Goal: Information Seeking & Learning: Learn about a topic

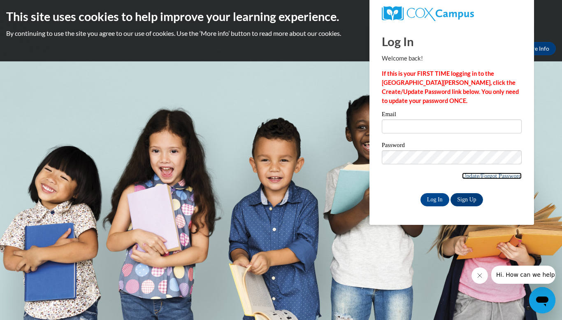
click at [482, 178] on link "Update/Forgot Password" at bounding box center [492, 176] width 60 height 7
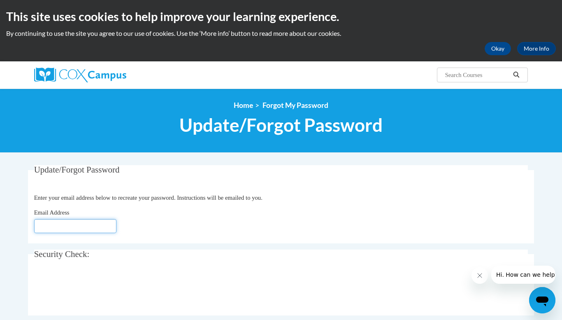
click at [94, 225] on input "Email Address" at bounding box center [75, 226] width 82 height 14
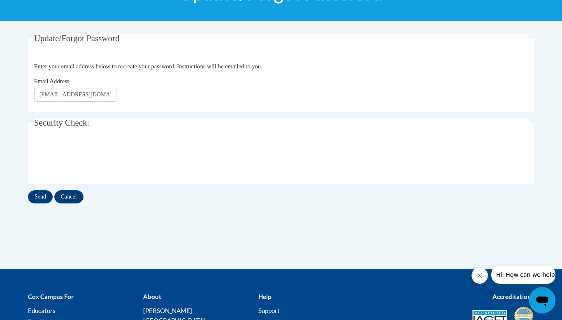
scroll to position [116, 0]
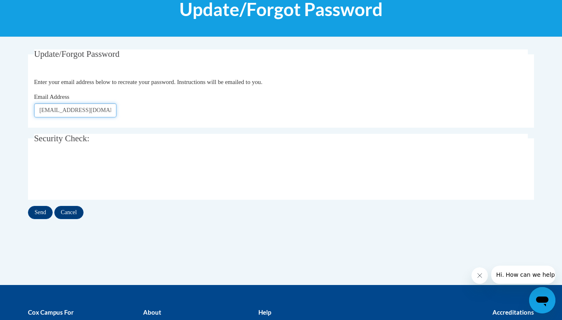
click at [110, 108] on input "[EMAIL_ADDRESS][DOMAIN_NAME]" at bounding box center [75, 110] width 82 height 14
type input "[EMAIL_ADDRESS][DOMAIN_NAME]"
click at [46, 208] on input "Send" at bounding box center [40, 212] width 25 height 13
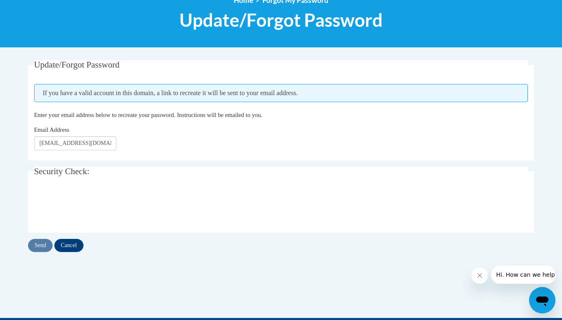
scroll to position [114, 0]
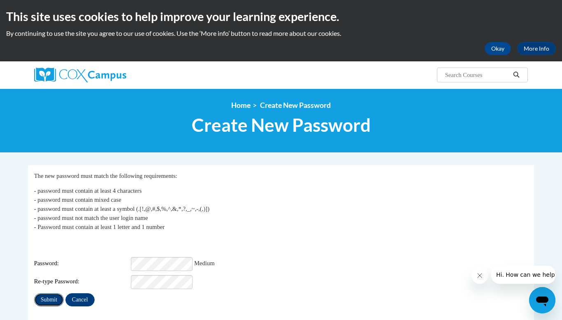
click at [51, 298] on input "Submit" at bounding box center [49, 299] width 30 height 13
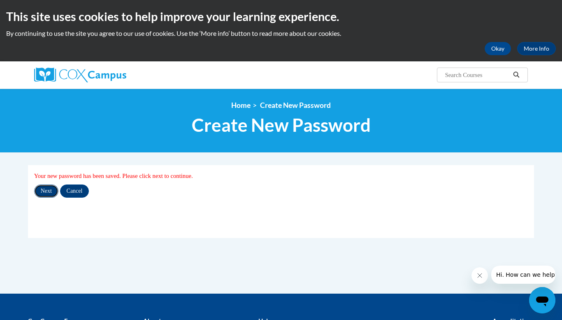
click at [49, 193] on input "Next" at bounding box center [46, 190] width 24 height 13
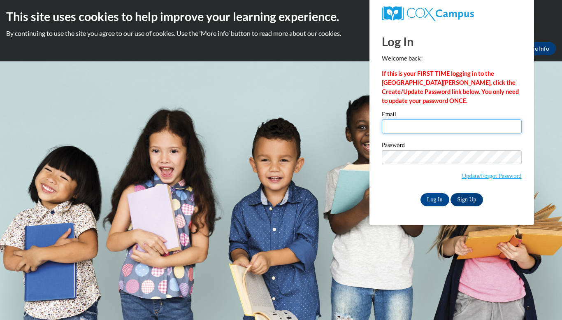
click at [437, 126] on input "Email" at bounding box center [452, 126] width 140 height 14
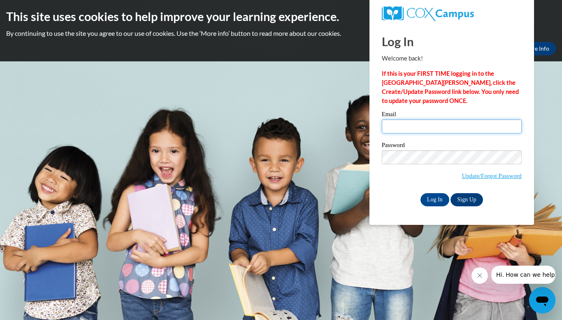
type input "westbergc@prescott.k12.wi.us"
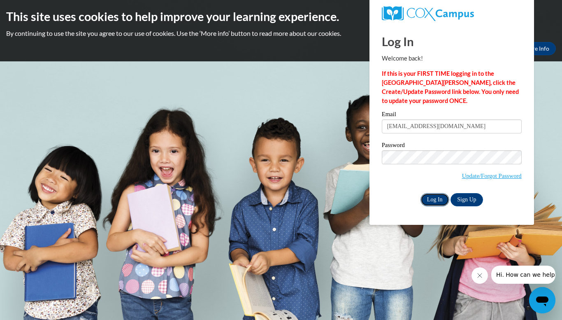
click at [436, 196] on input "Log In" at bounding box center [435, 199] width 29 height 13
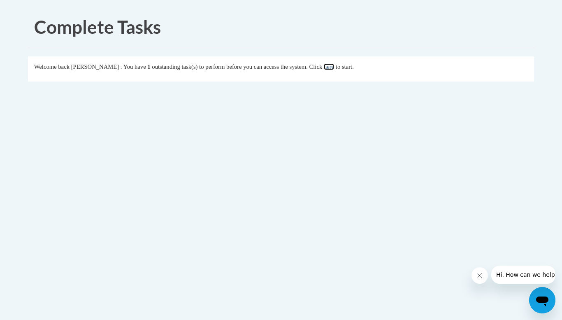
click at [334, 63] on link "here" at bounding box center [329, 66] width 10 height 7
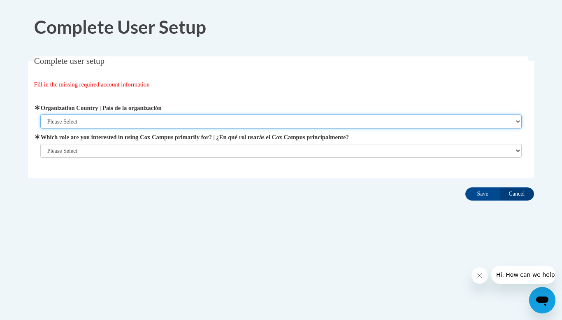
click at [257, 123] on select "Please Select [GEOGRAPHIC_DATA] | [GEOGRAPHIC_DATA] Outside of [GEOGRAPHIC_DATA…" at bounding box center [281, 121] width 482 height 14
select select "ad49bcad-a171-4b2e-b99c-48b446064914"
click at [40, 114] on select "Please Select [GEOGRAPHIC_DATA] | [GEOGRAPHIC_DATA] Outside of [GEOGRAPHIC_DATA…" at bounding box center [281, 121] width 482 height 14
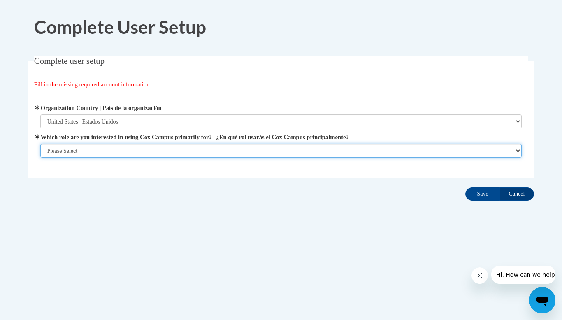
click at [240, 148] on select "Please Select College/University | Colegio/Universidad Community/Nonprofit Part…" at bounding box center [281, 151] width 482 height 14
select select "fbf2d438-af2f-41f8-98f1-81c410e29de3"
click at [40, 144] on select "Please Select College/University | Colegio/Universidad Community/Nonprofit Part…" at bounding box center [281, 151] width 482 height 14
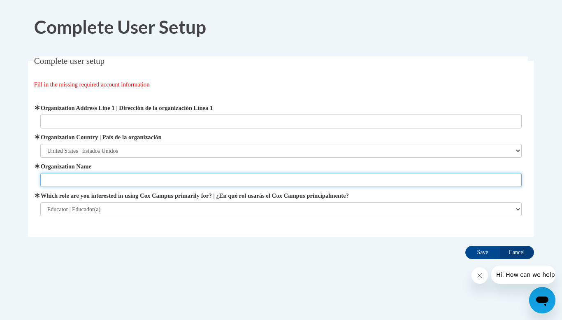
click at [198, 179] on input "Organization Name" at bounding box center [281, 180] width 482 height 14
type input "[GEOGRAPHIC_DATA]"
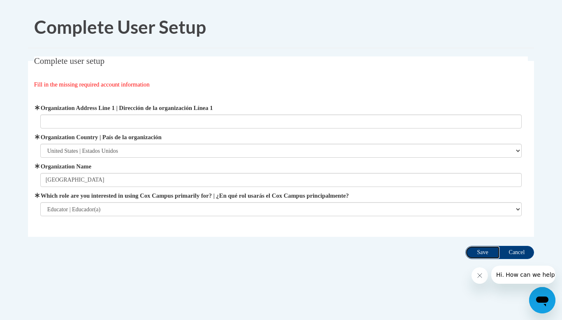
click at [475, 254] on input "Save" at bounding box center [483, 252] width 35 height 13
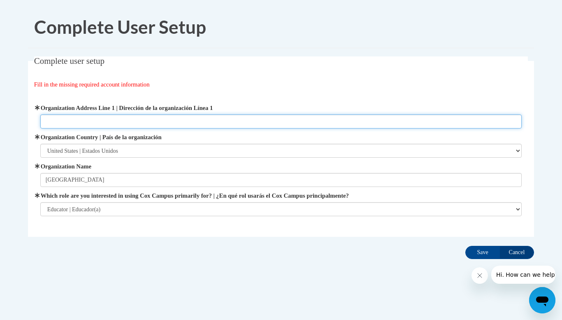
click at [131, 121] on input "Organization Address Line 1 | Dirección de la organización Línea 1" at bounding box center [281, 121] width 482 height 14
type input "[STREET_ADDRESS][PERSON_NAME][PERSON_NAME]"
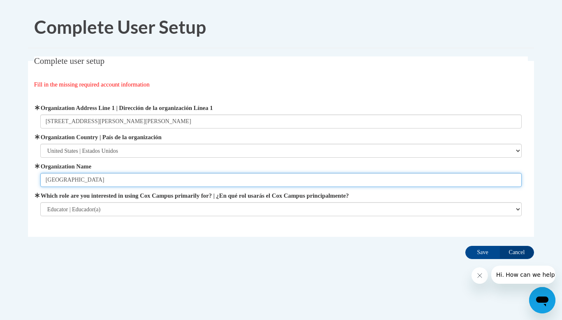
click at [146, 177] on input "[GEOGRAPHIC_DATA]" at bounding box center [281, 180] width 482 height 14
type input "[GEOGRAPHIC_DATA] - [PERSON_NAME][GEOGRAPHIC_DATA]"
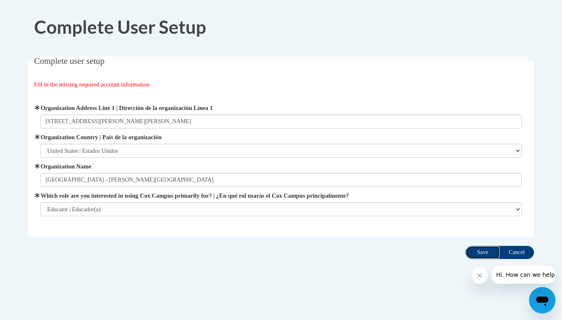
click at [489, 254] on input "Save" at bounding box center [483, 252] width 35 height 13
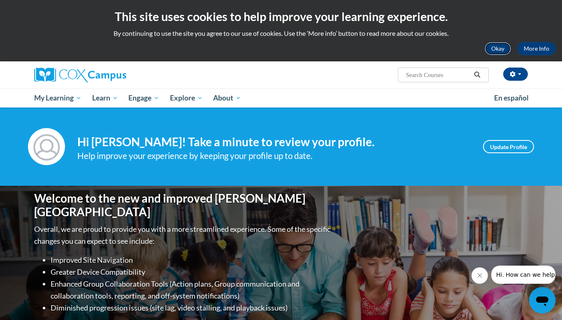
click at [493, 44] on button "Okay" at bounding box center [498, 48] width 26 height 13
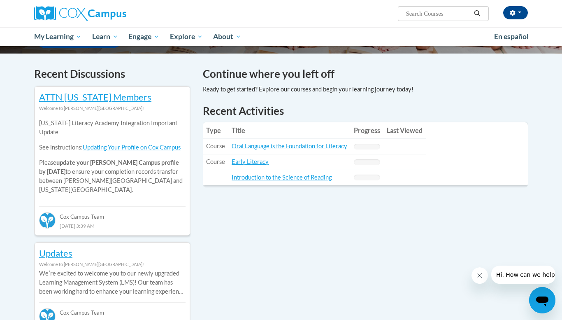
scroll to position [237, 0]
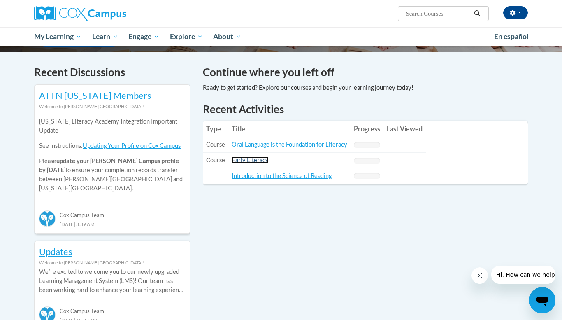
click at [262, 160] on link "Early Literacy" at bounding box center [250, 159] width 37 height 7
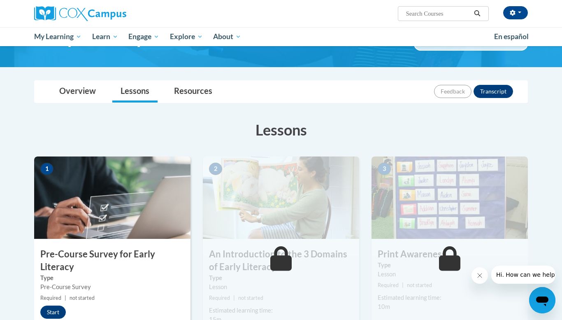
scroll to position [81, 0]
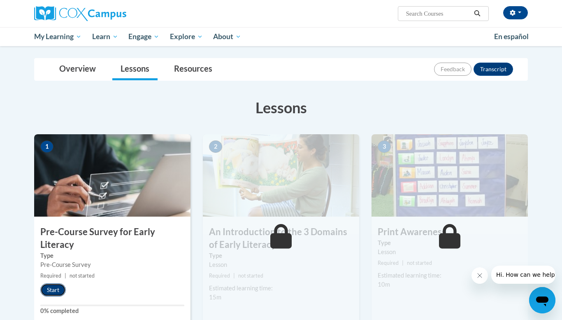
click at [56, 290] on button "Start" at bounding box center [53, 289] width 26 height 13
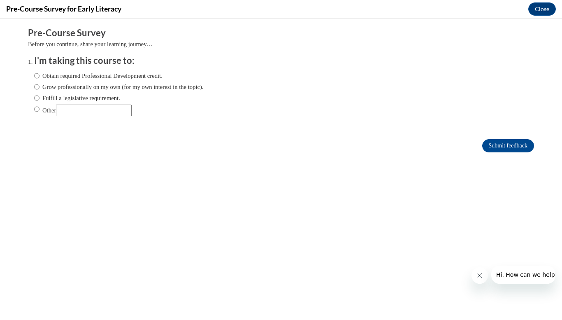
scroll to position [0, 0]
click at [44, 96] on label "Fulfill a legislative requirement." at bounding box center [77, 97] width 86 height 9
click at [40, 96] on input "Fulfill a legislative requirement." at bounding box center [36, 97] width 5 height 9
radio input "true"
click at [509, 149] on input "Submit feedback" at bounding box center [509, 145] width 52 height 13
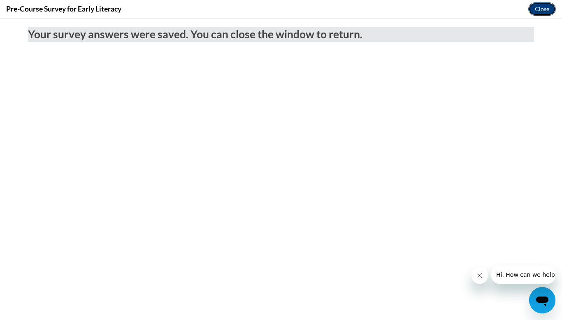
click at [546, 8] on button "Close" at bounding box center [543, 8] width 28 height 13
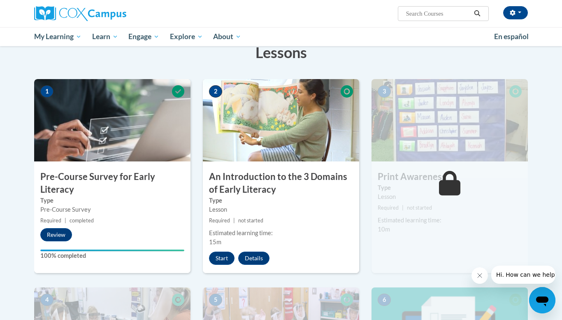
scroll to position [154, 0]
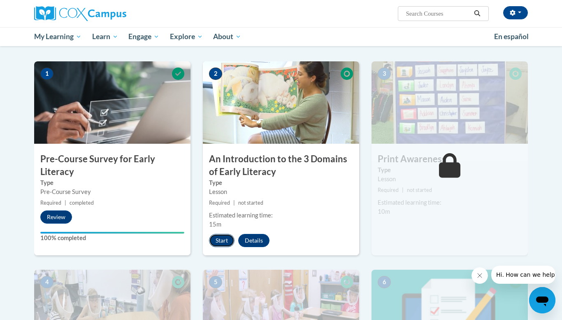
click at [224, 243] on button "Start" at bounding box center [222, 240] width 26 height 13
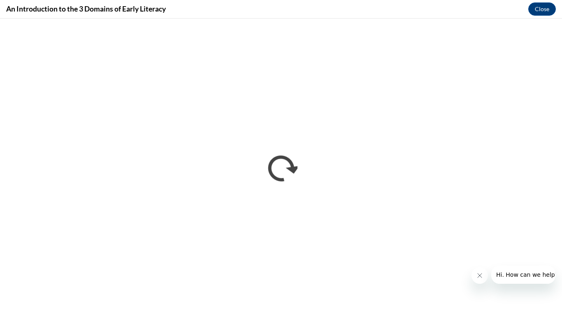
scroll to position [0, 0]
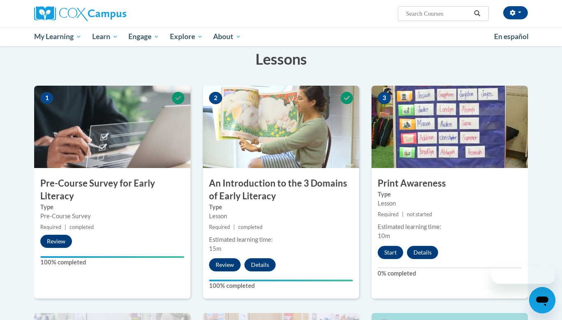
scroll to position [131, 0]
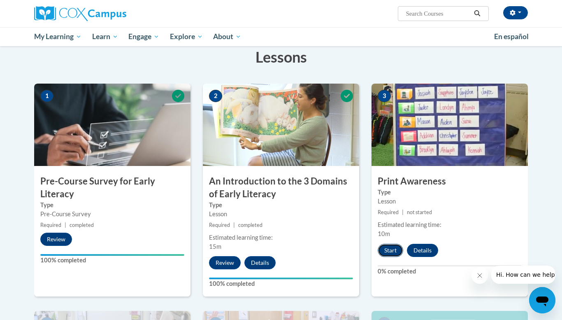
click at [389, 250] on button "Start" at bounding box center [391, 250] width 26 height 13
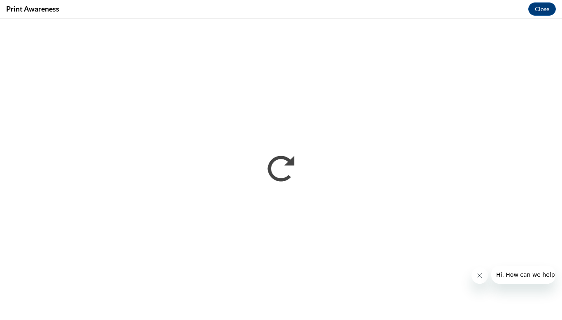
scroll to position [0, 0]
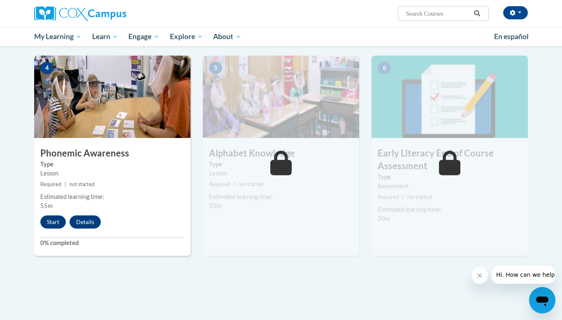
scroll to position [392, 0]
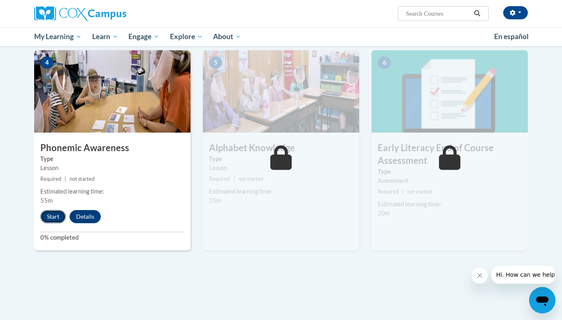
click at [51, 216] on button "Start" at bounding box center [53, 216] width 26 height 13
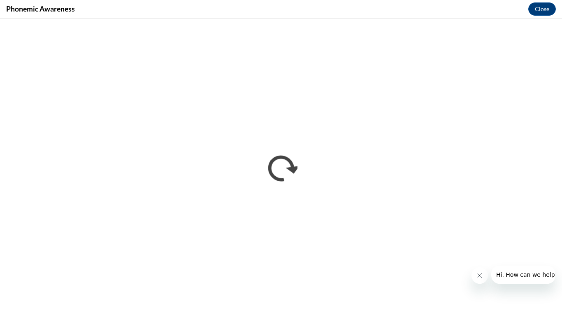
scroll to position [0, 0]
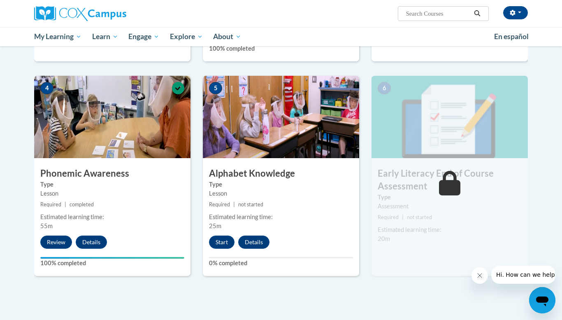
scroll to position [368, 0]
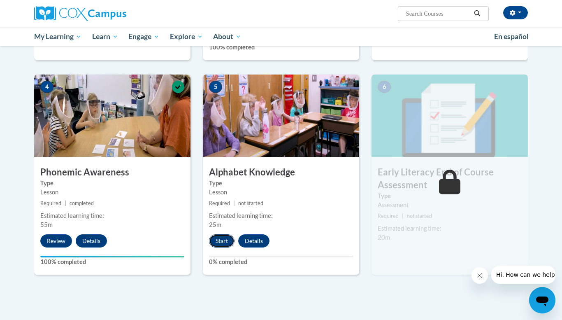
click at [222, 239] on button "Start" at bounding box center [222, 240] width 26 height 13
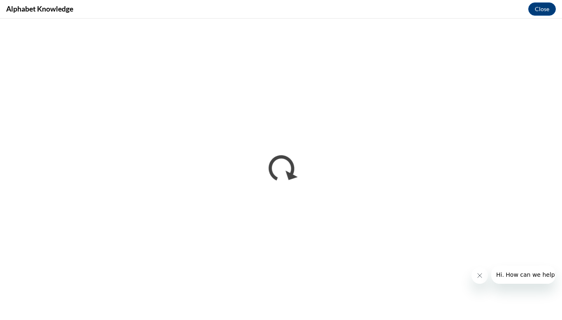
scroll to position [0, 0]
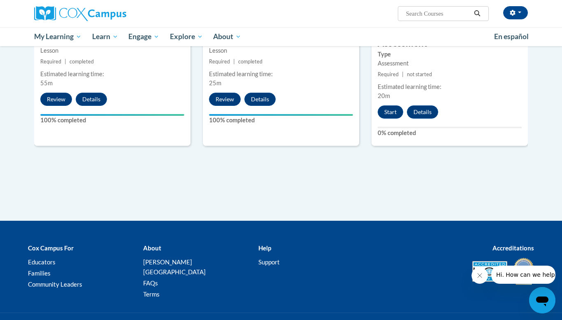
scroll to position [500, 0]
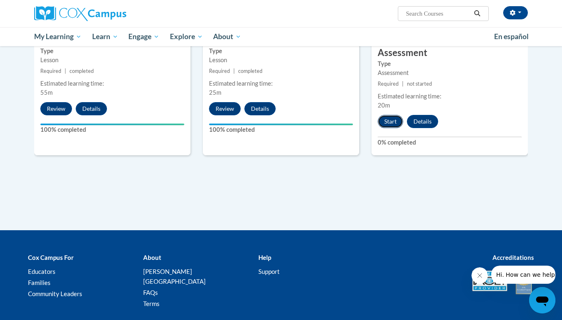
click at [392, 125] on button "Start" at bounding box center [391, 121] width 26 height 13
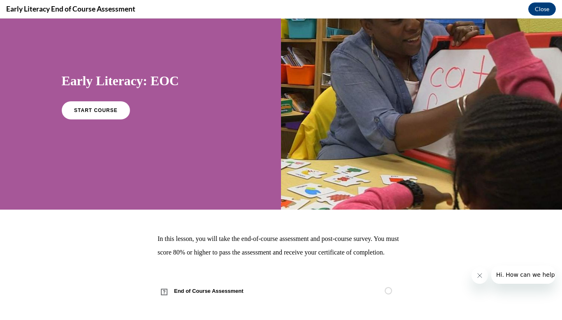
scroll to position [40, 0]
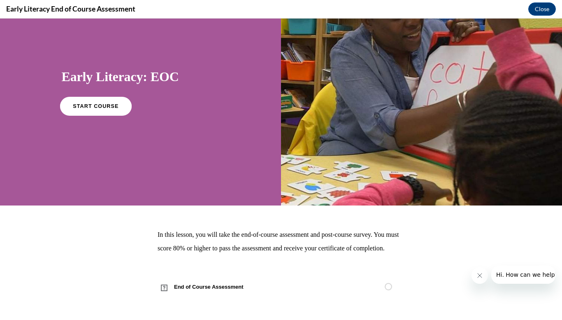
click at [80, 107] on span "START COURSE" at bounding box center [96, 106] width 46 height 6
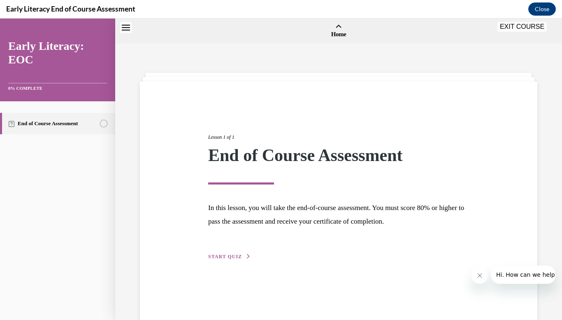
scroll to position [26, 0]
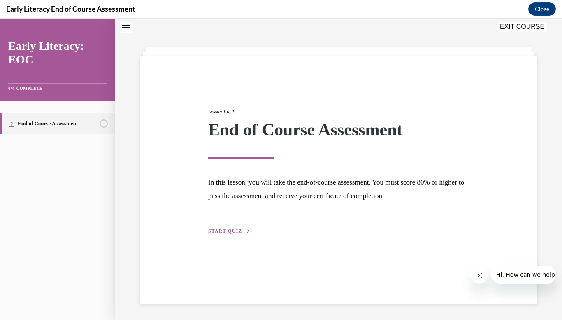
click at [232, 232] on span "START QUIZ" at bounding box center [225, 231] width 34 height 6
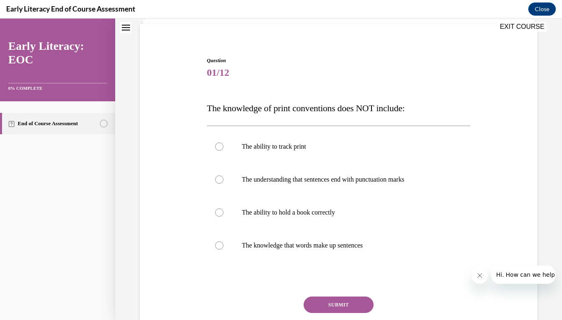
scroll to position [58, 0]
click at [263, 183] on div at bounding box center [339, 179] width 264 height 33
click at [334, 307] on button "SUBMIT" at bounding box center [339, 304] width 70 height 16
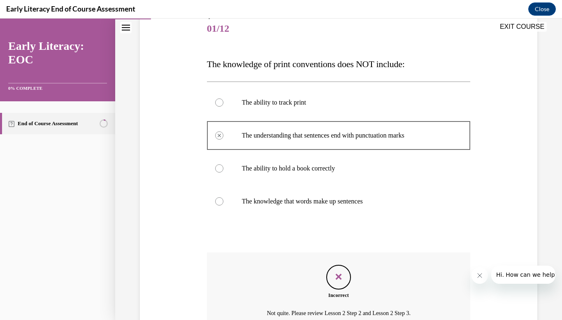
scroll to position [135, 0]
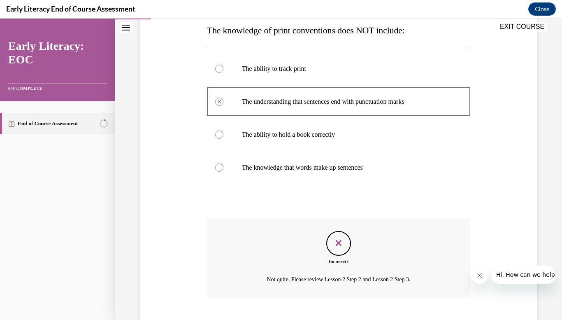
click at [301, 132] on p "The ability to hold a book correctly" at bounding box center [346, 135] width 208 height 8
click at [230, 138] on div at bounding box center [339, 134] width 264 height 33
click at [219, 134] on div at bounding box center [219, 135] width 8 height 8
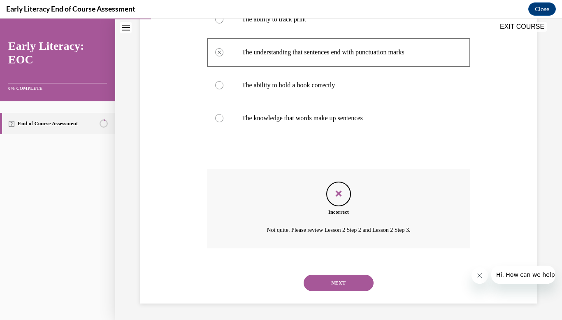
click at [336, 288] on button "NEXT" at bounding box center [339, 283] width 70 height 16
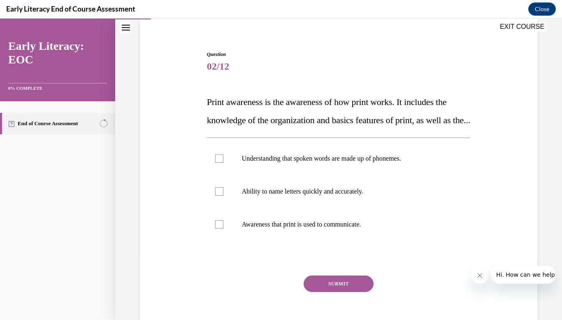
scroll to position [64, 0]
click at [304, 240] on div at bounding box center [339, 224] width 264 height 33
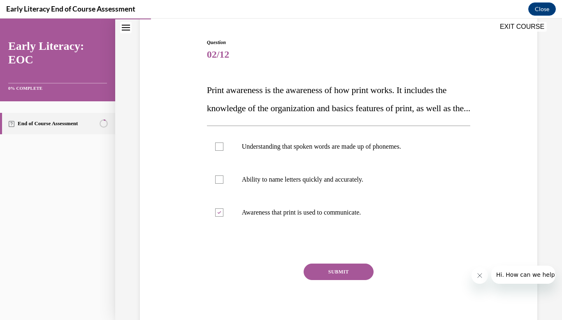
scroll to position [77, 0]
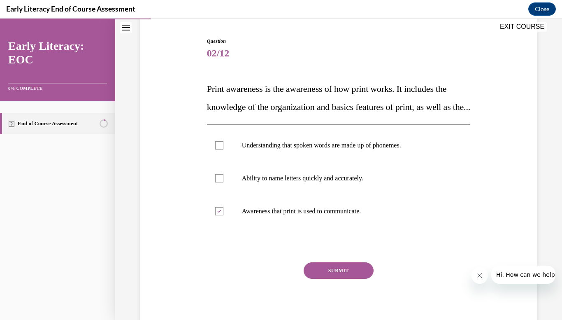
click at [333, 279] on button "SUBMIT" at bounding box center [339, 270] width 70 height 16
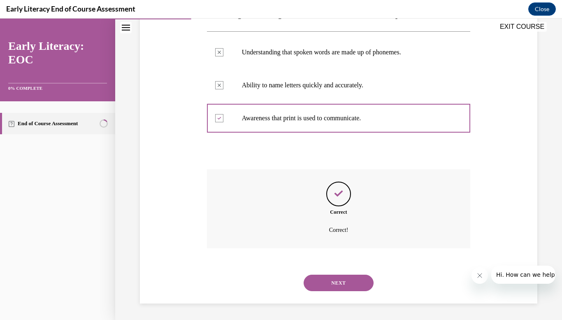
scroll to position [188, 0]
click at [331, 286] on button "NEXT" at bounding box center [339, 283] width 70 height 16
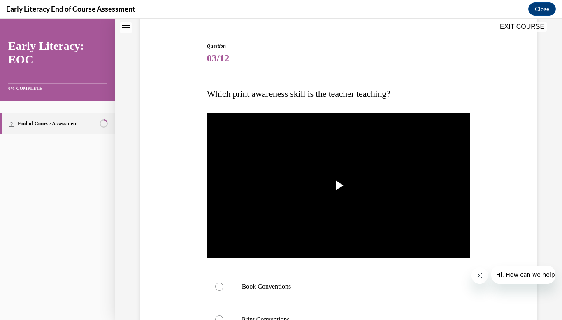
scroll to position [74, 0]
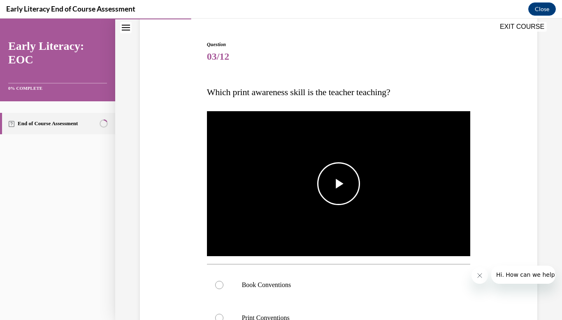
click at [339, 184] on span "Video player" at bounding box center [339, 184] width 0 height 0
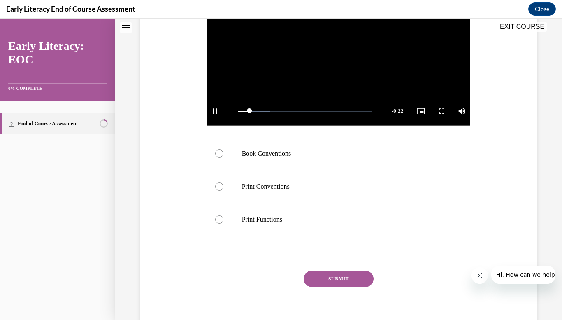
scroll to position [207, 0]
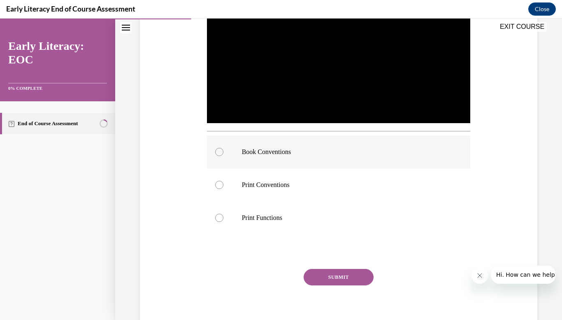
click at [292, 161] on div at bounding box center [339, 151] width 264 height 33
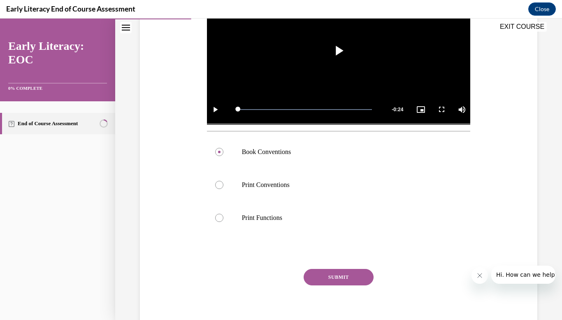
click at [336, 277] on button "SUBMIT" at bounding box center [339, 277] width 70 height 16
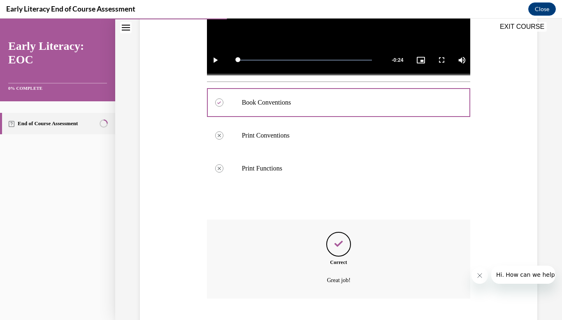
scroll to position [306, 0]
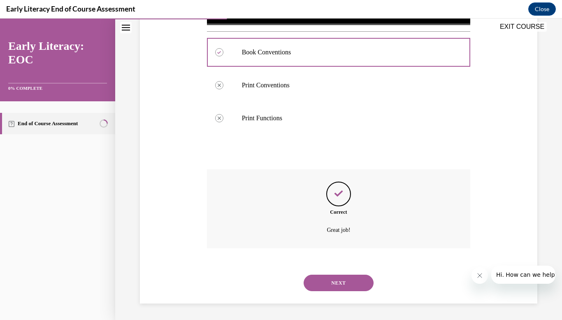
click at [336, 277] on button "NEXT" at bounding box center [339, 283] width 70 height 16
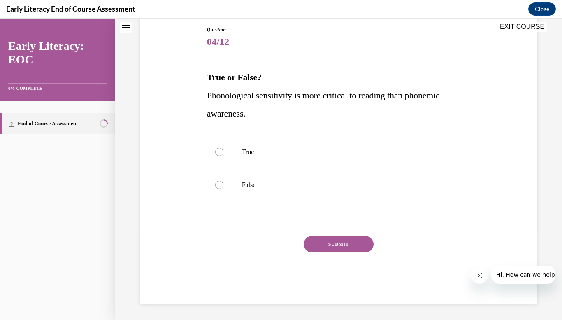
scroll to position [89, 0]
click at [219, 185] on div at bounding box center [219, 185] width 8 height 8
click at [362, 244] on button "SUBMIT" at bounding box center [339, 244] width 70 height 16
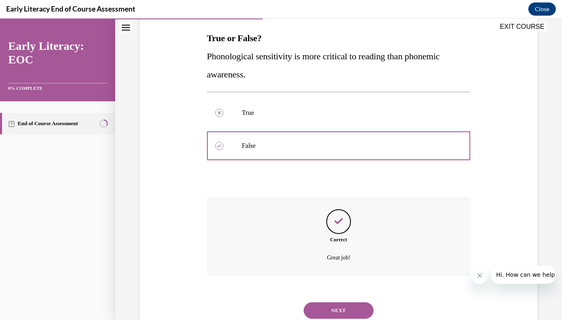
scroll to position [155, 0]
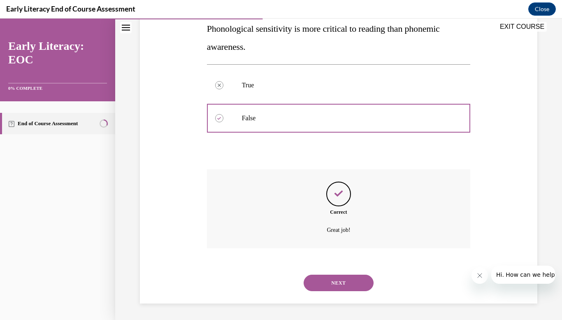
click at [338, 280] on button "NEXT" at bounding box center [339, 283] width 70 height 16
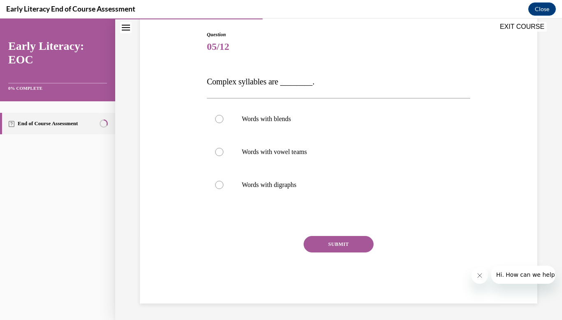
scroll to position [84, 0]
click at [224, 156] on div at bounding box center [339, 151] width 264 height 33
click at [240, 126] on div at bounding box center [339, 119] width 264 height 33
click at [351, 245] on button "SUBMIT" at bounding box center [339, 244] width 70 height 16
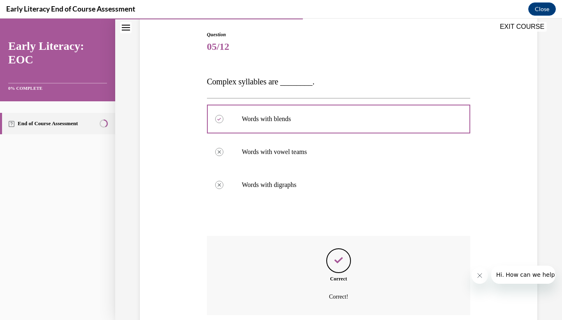
scroll to position [150, 0]
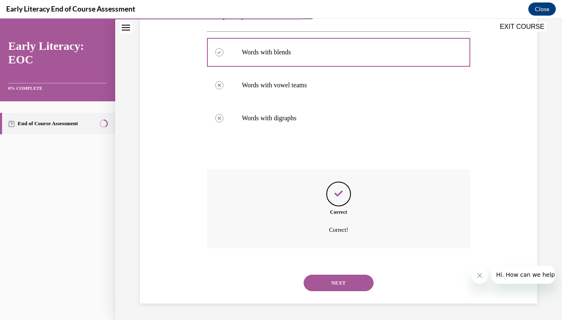
click at [350, 283] on button "NEXT" at bounding box center [339, 283] width 70 height 16
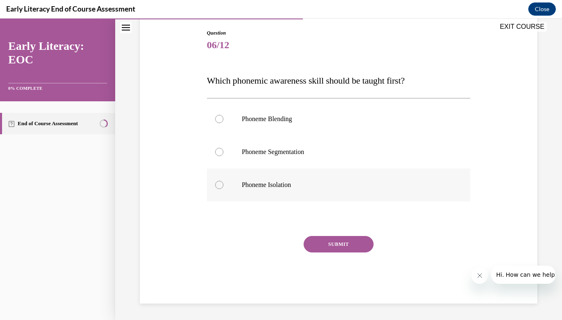
click at [268, 189] on div at bounding box center [339, 184] width 264 height 33
click at [336, 240] on button "SUBMIT" at bounding box center [339, 244] width 70 height 16
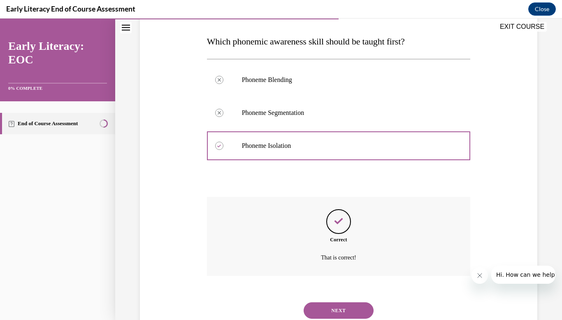
scroll to position [152, 0]
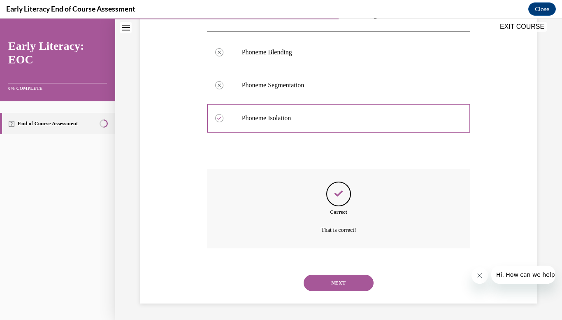
click at [347, 282] on button "NEXT" at bounding box center [339, 283] width 70 height 16
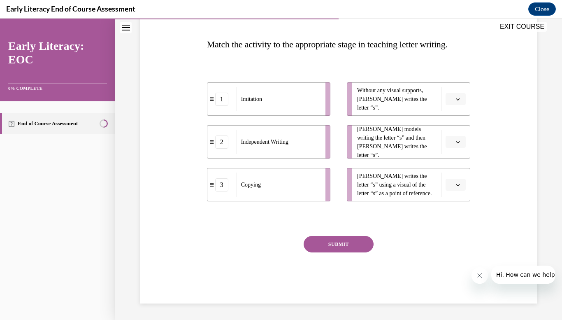
scroll to position [98, 0]
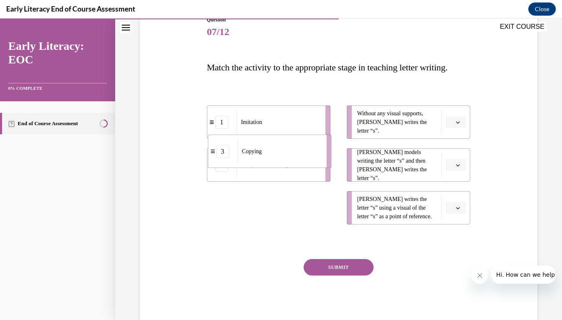
drag, startPoint x: 289, startPoint y: 195, endPoint x: 290, endPoint y: 131, distance: 63.4
click at [290, 131] on ul "1 Imitation 2 Independent Writing 3 Copying" at bounding box center [273, 164] width 132 height 119
click at [397, 124] on span "Without any visual supports, Tina writes the letter “s”." at bounding box center [397, 122] width 80 height 26
click at [450, 119] on button "button" at bounding box center [456, 122] width 20 height 12
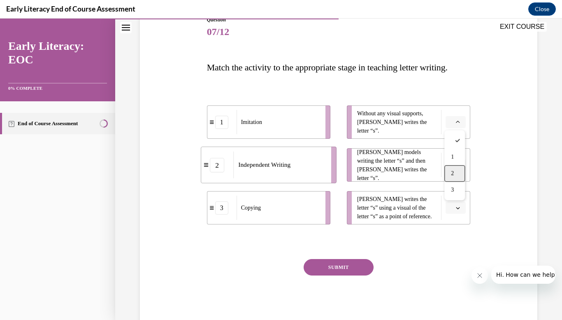
click at [449, 174] on div "2" at bounding box center [455, 173] width 21 height 16
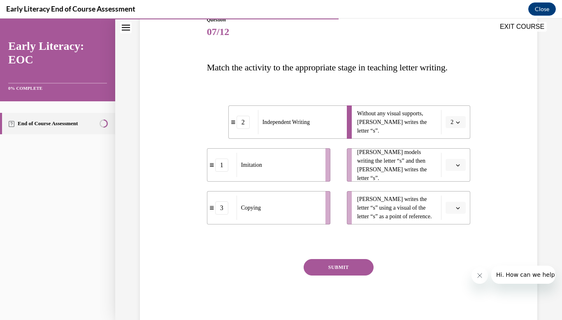
click at [458, 210] on span "button" at bounding box center [458, 208] width 6 height 6
click at [454, 243] on span "1" at bounding box center [452, 242] width 3 height 7
click at [460, 162] on span "button" at bounding box center [458, 165] width 6 height 6
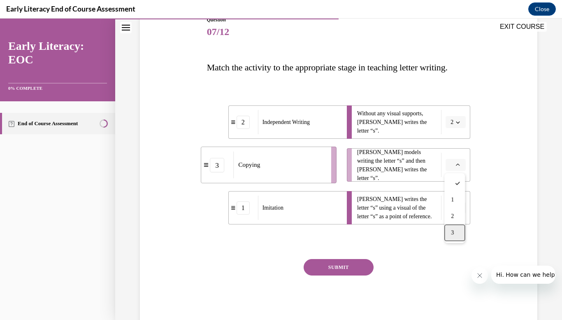
click at [456, 227] on div "3" at bounding box center [455, 232] width 21 height 16
click at [453, 252] on div "Question 07/12 Match the activity to the appropriate stage in teaching letter w…" at bounding box center [339, 171] width 264 height 310
click at [341, 268] on button "SUBMIT" at bounding box center [339, 267] width 70 height 16
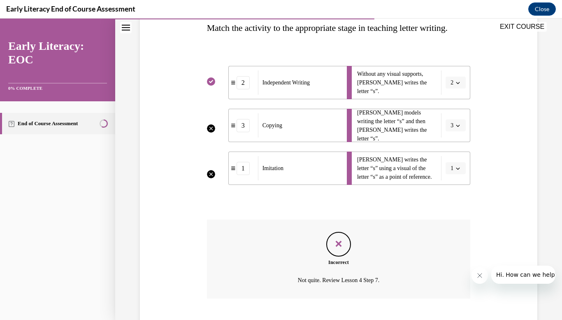
scroll to position [188, 0]
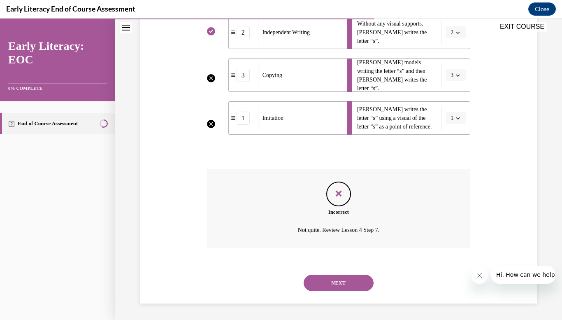
click at [343, 277] on button "NEXT" at bounding box center [339, 283] width 70 height 16
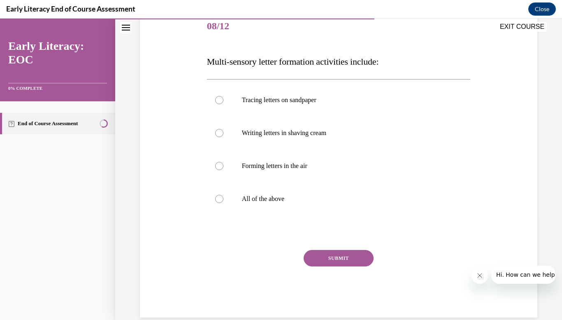
scroll to position [105, 0]
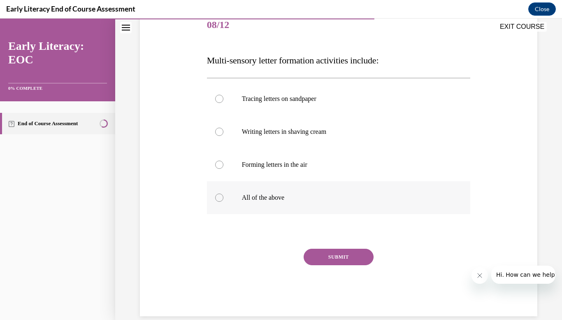
click at [224, 195] on div at bounding box center [339, 197] width 264 height 33
click at [344, 254] on button "SUBMIT" at bounding box center [339, 257] width 70 height 16
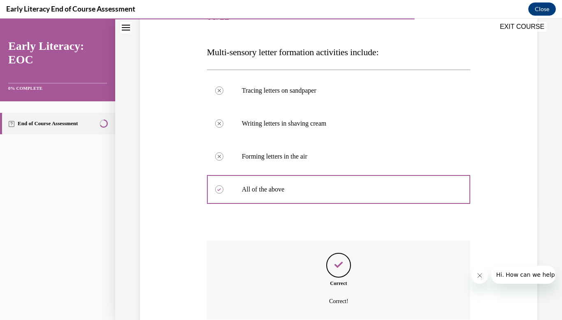
scroll to position [185, 0]
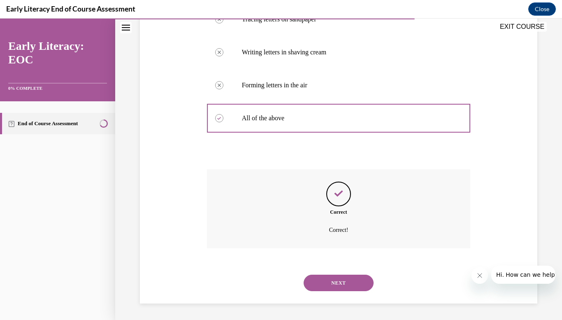
click at [345, 283] on button "NEXT" at bounding box center [339, 283] width 70 height 16
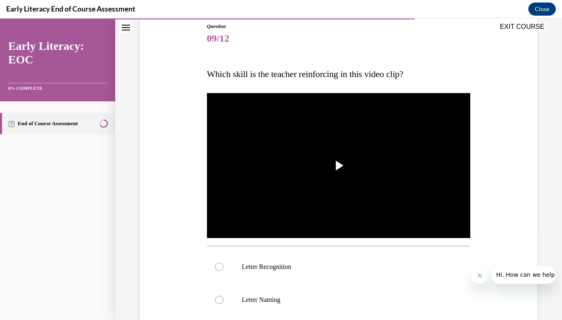
scroll to position [114, 0]
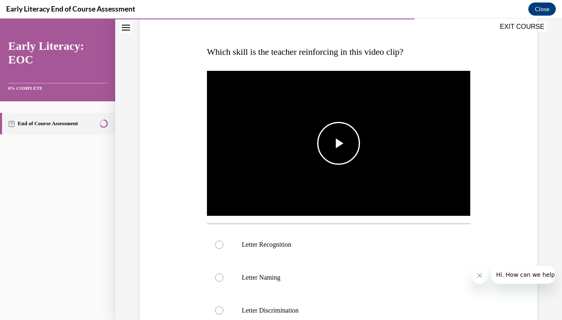
click at [351, 175] on img "Video player" at bounding box center [339, 143] width 264 height 148
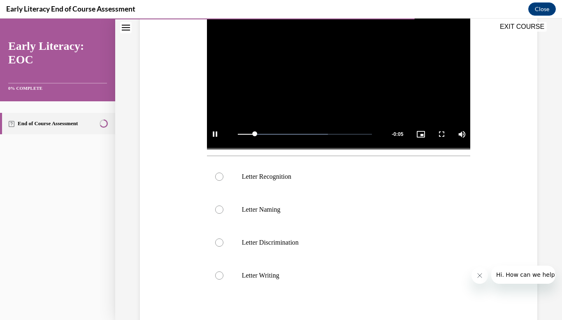
scroll to position [182, 0]
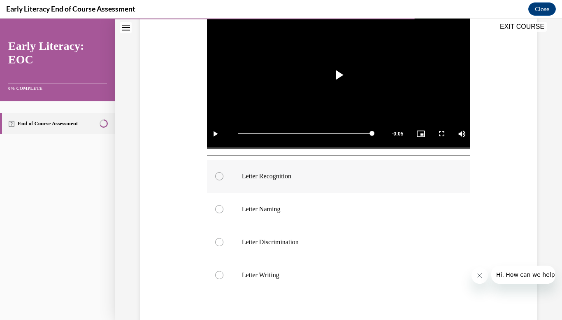
click at [259, 174] on p "Letter Recognition" at bounding box center [346, 176] width 208 height 8
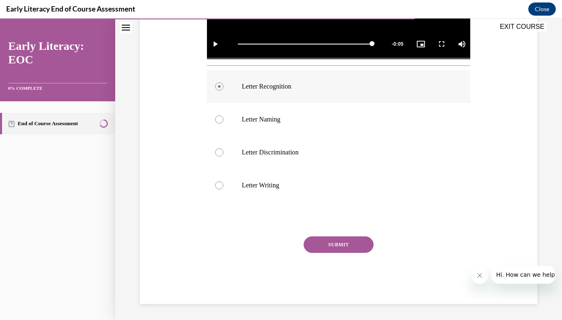
scroll to position [273, 0]
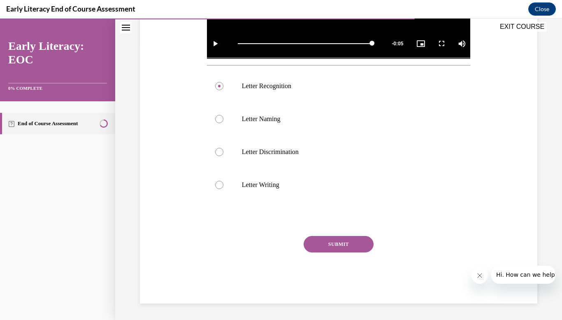
click at [364, 246] on button "SUBMIT" at bounding box center [339, 244] width 70 height 16
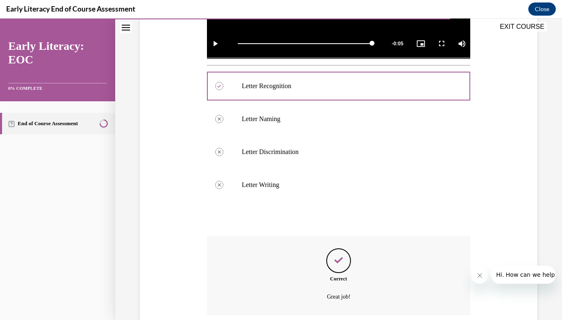
scroll to position [339, 0]
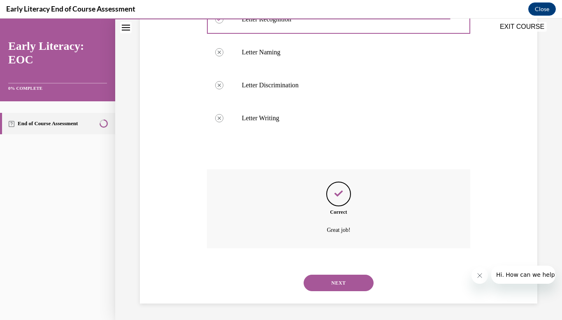
click at [350, 275] on button "NEXT" at bounding box center [339, 283] width 70 height 16
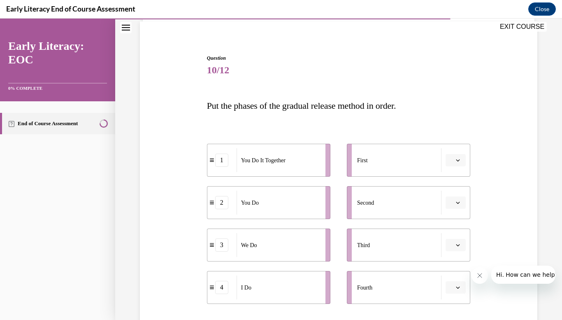
scroll to position [65, 0]
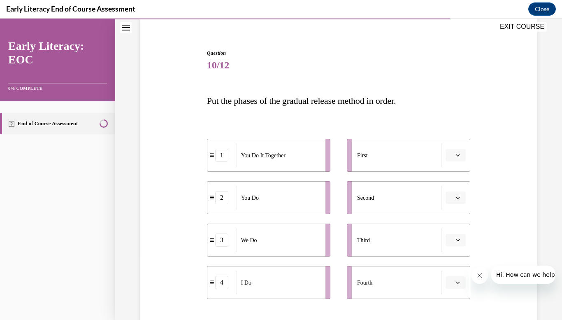
click at [454, 151] on span "Please select an option" at bounding box center [452, 155] width 3 height 8
click at [460, 188] on div "1" at bounding box center [455, 190] width 21 height 16
click at [457, 156] on icon "button" at bounding box center [458, 155] width 4 height 4
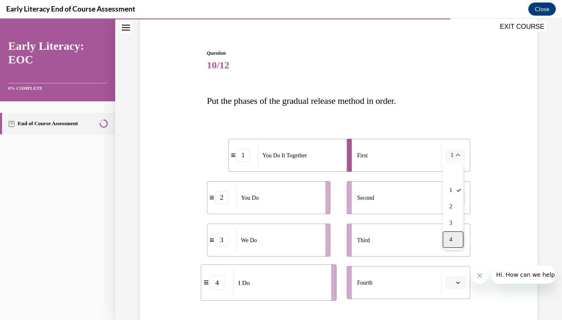
click at [453, 237] on span "4" at bounding box center [451, 239] width 3 height 7
click at [457, 200] on span "button" at bounding box center [458, 198] width 6 height 6
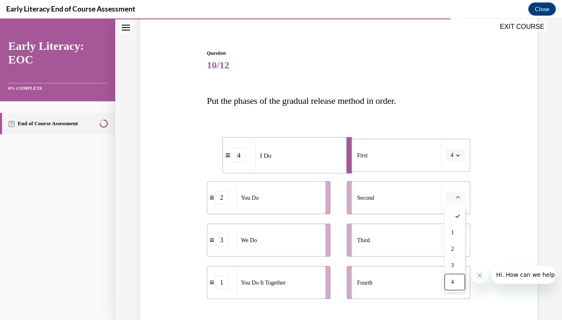
click at [275, 289] on div "You Do It Together" at bounding box center [279, 283] width 84 height 24
click at [453, 194] on span "Please select an option" at bounding box center [452, 198] width 3 height 8
click at [454, 228] on div "1" at bounding box center [455, 232] width 21 height 16
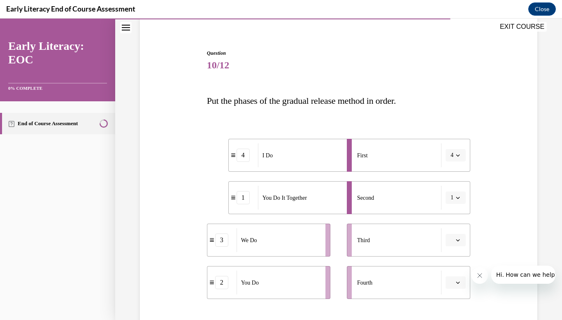
click at [458, 243] on button "button" at bounding box center [456, 240] width 20 height 12
click at [454, 206] on span "3" at bounding box center [452, 205] width 3 height 7
click at [465, 287] on button "button" at bounding box center [456, 282] width 20 height 12
click at [457, 238] on div "2" at bounding box center [455, 231] width 21 height 16
click at [517, 216] on div "Question 10/12 Put the phases of the gradual release method in order. 4 I Do 1 …" at bounding box center [339, 213] width 402 height 376
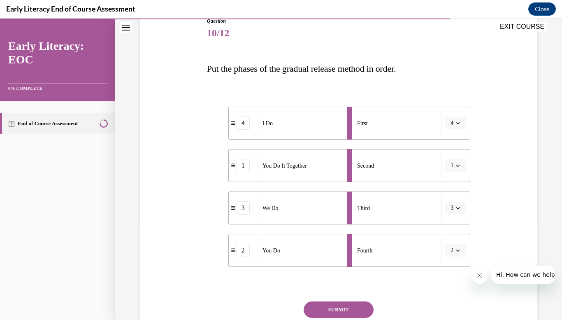
scroll to position [101, 0]
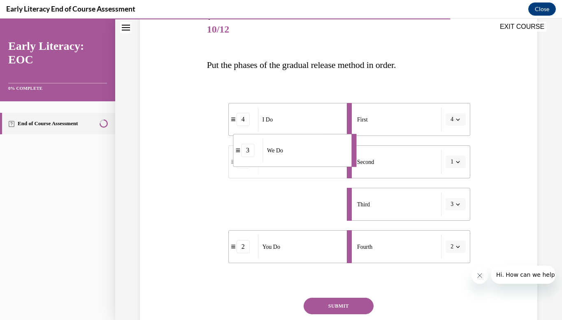
drag, startPoint x: 284, startPoint y: 206, endPoint x: 289, endPoint y: 153, distance: 53.8
click at [289, 153] on div "We Do" at bounding box center [305, 150] width 84 height 24
drag, startPoint x: 208, startPoint y: 203, endPoint x: 215, endPoint y: 142, distance: 61.8
click at [215, 142] on div "1" at bounding box center [228, 146] width 29 height 13
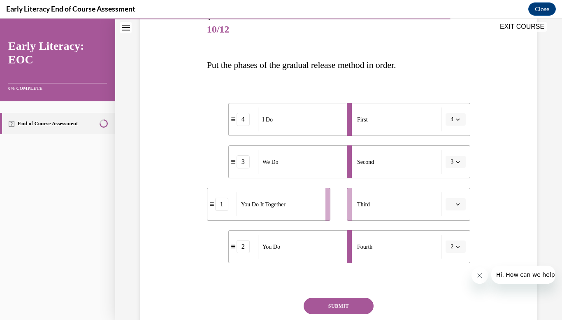
click at [458, 163] on icon "button" at bounding box center [459, 162] width 4 height 2
click at [459, 194] on div "1" at bounding box center [453, 197] width 21 height 16
click at [458, 201] on button "button" at bounding box center [456, 204] width 20 height 12
click at [457, 268] on div "3" at bounding box center [455, 272] width 21 height 16
click at [497, 206] on div "Question 10/12 Put the phases of the gradual release method in order. 4 I Do 1 …" at bounding box center [339, 177] width 402 height 376
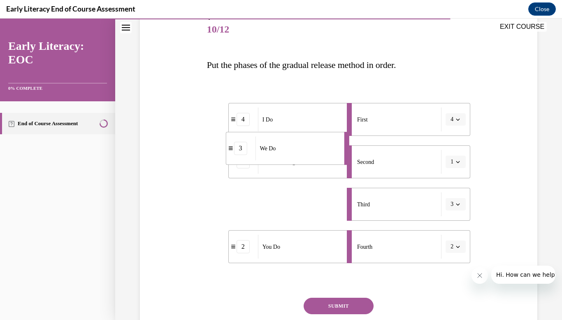
drag, startPoint x: 294, startPoint y: 213, endPoint x: 291, endPoint y: 157, distance: 56.1
click at [291, 157] on div "We Do" at bounding box center [297, 148] width 84 height 24
drag, startPoint x: 272, startPoint y: 201, endPoint x: 299, endPoint y: 141, distance: 65.2
click at [299, 141] on div "We Do" at bounding box center [307, 145] width 84 height 24
drag, startPoint x: 278, startPoint y: 199, endPoint x: 294, endPoint y: 202, distance: 16.7
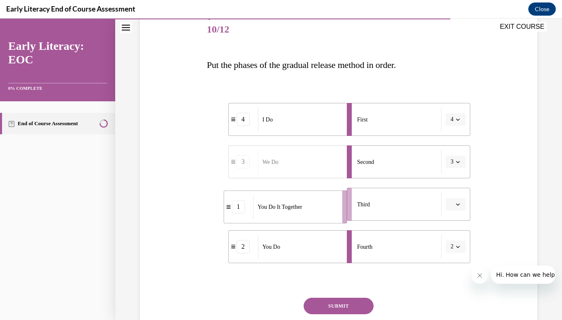
click at [294, 202] on div "You Do It Together" at bounding box center [295, 207] width 84 height 24
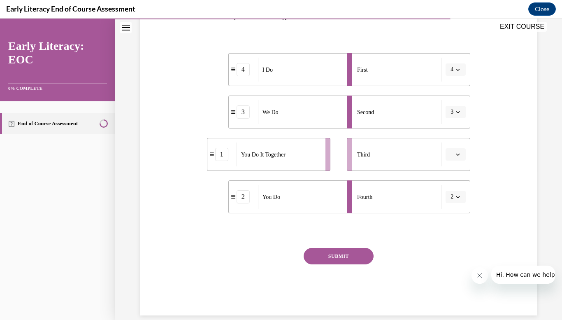
scroll to position [151, 0]
click at [461, 159] on button "button" at bounding box center [456, 154] width 20 height 12
click at [456, 184] on div "1" at bounding box center [455, 189] width 21 height 16
click at [341, 252] on button "SUBMIT" at bounding box center [339, 255] width 70 height 16
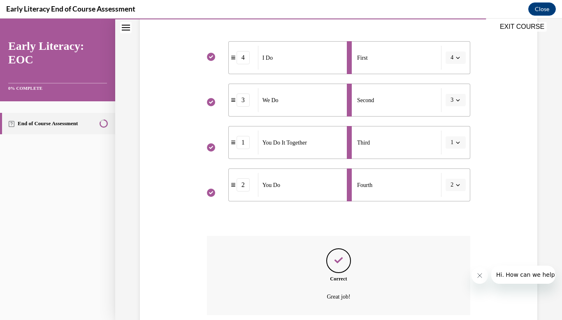
scroll to position [229, 0]
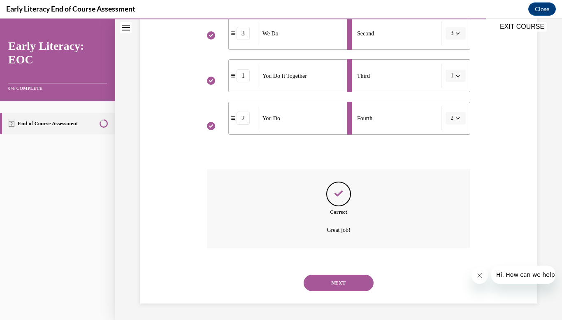
click at [337, 283] on button "NEXT" at bounding box center [339, 283] width 70 height 16
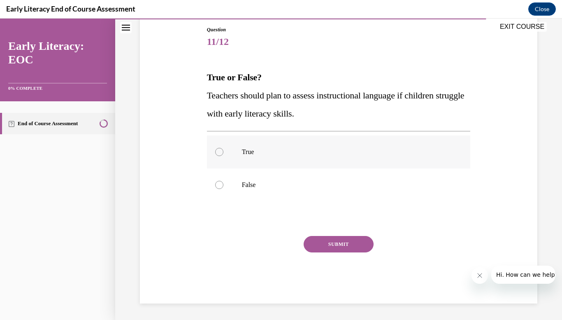
click at [227, 151] on div at bounding box center [339, 151] width 264 height 33
click at [327, 240] on button "SUBMIT" at bounding box center [339, 244] width 70 height 16
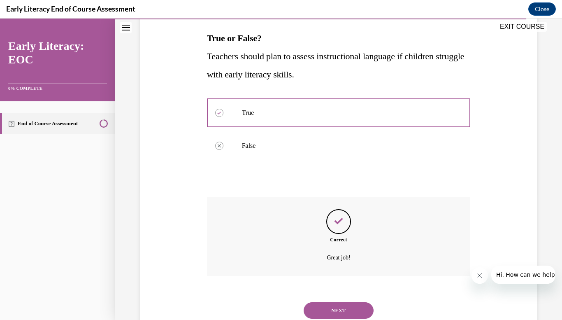
scroll to position [155, 0]
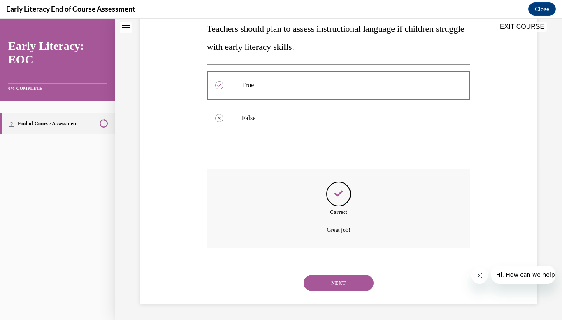
click at [329, 280] on button "NEXT" at bounding box center [339, 283] width 70 height 16
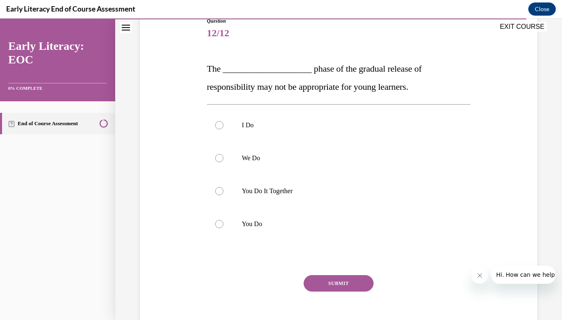
scroll to position [98, 0]
click at [254, 211] on div at bounding box center [339, 223] width 264 height 33
click at [237, 204] on div at bounding box center [339, 190] width 264 height 33
click at [355, 286] on button "SUBMIT" at bounding box center [339, 282] width 70 height 16
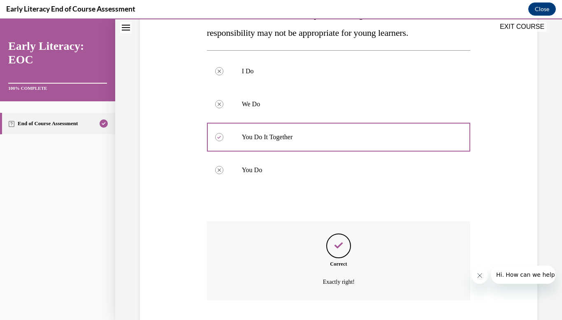
scroll to position [203, 0]
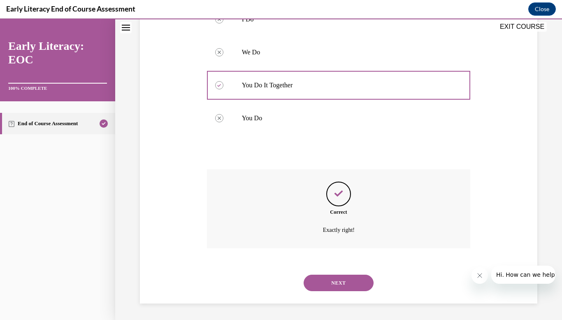
click at [355, 286] on button "NEXT" at bounding box center [339, 283] width 70 height 16
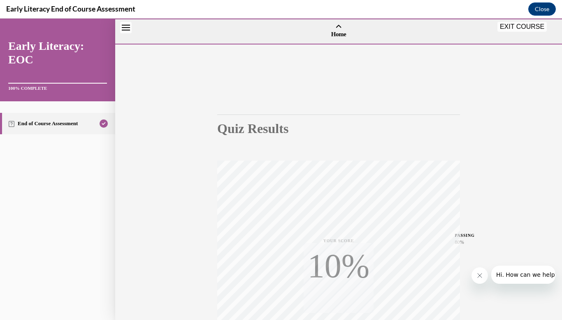
scroll to position [121, 0]
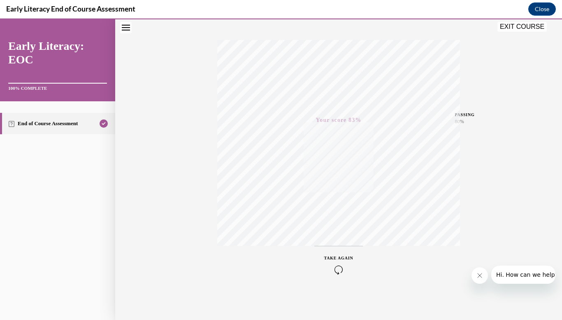
click at [520, 27] on button "EXIT COURSE" at bounding box center [522, 27] width 49 height 10
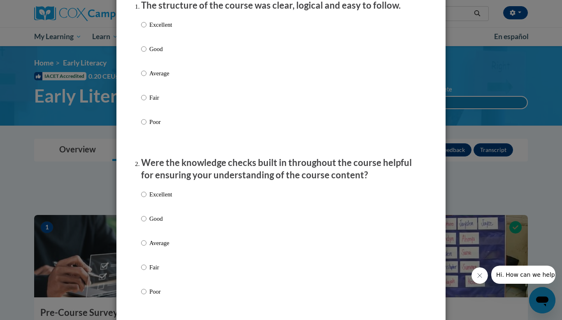
scroll to position [116, 0]
click at [161, 29] on p "Excellent" at bounding box center [160, 24] width 23 height 9
click at [147, 29] on input "Excellent" at bounding box center [143, 24] width 5 height 9
radio input "true"
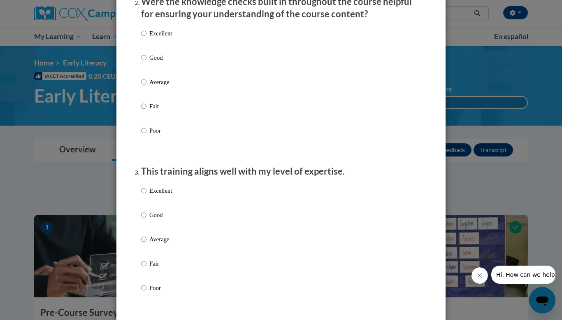
scroll to position [277, 0]
click at [161, 34] on div "Excellent Good Average Fair Poor" at bounding box center [156, 88] width 31 height 128
click at [161, 37] on p "Excellent" at bounding box center [160, 32] width 23 height 9
click at [147, 37] on input "Excellent" at bounding box center [143, 32] width 5 height 9
radio input "true"
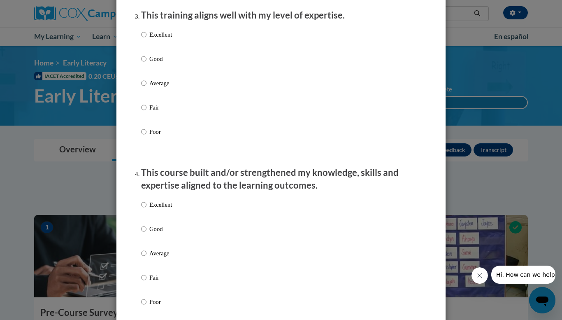
scroll to position [434, 0]
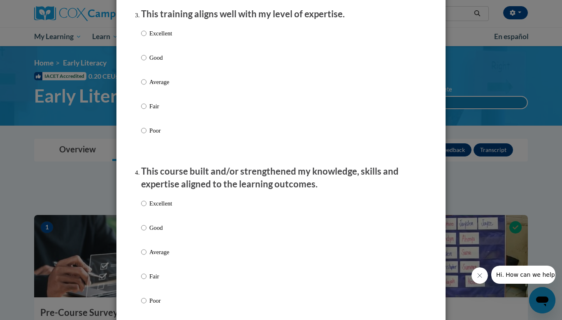
click at [161, 38] on p "Excellent" at bounding box center [160, 33] width 23 height 9
click at [147, 38] on input "Excellent" at bounding box center [143, 33] width 5 height 9
radio input "true"
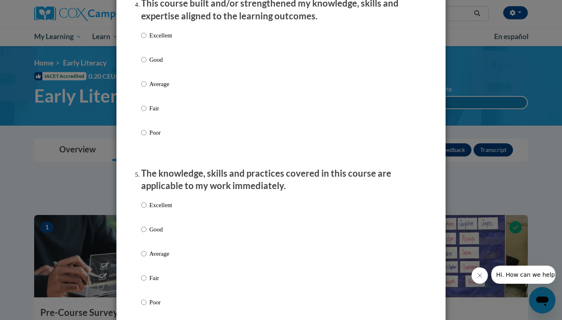
scroll to position [608, 0]
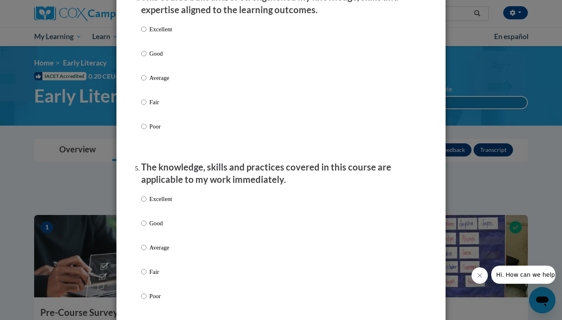
click at [161, 34] on p "Excellent" at bounding box center [160, 29] width 23 height 9
click at [147, 34] on input "Excellent" at bounding box center [143, 29] width 5 height 9
radio input "true"
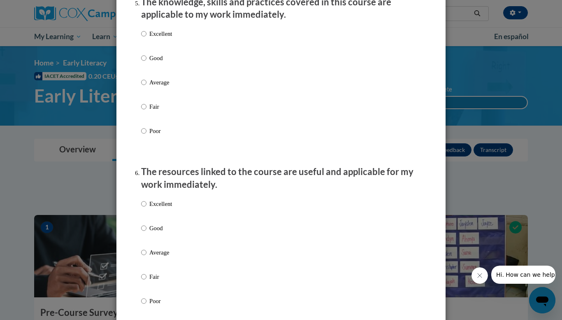
click at [161, 38] on p "Excellent" at bounding box center [160, 33] width 23 height 9
click at [147, 38] on input "Excellent" at bounding box center [143, 33] width 5 height 9
radio input "true"
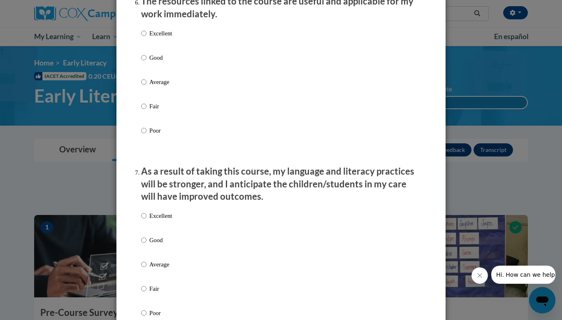
click at [161, 38] on p "Excellent" at bounding box center [160, 33] width 23 height 9
click at [147, 38] on input "Excellent" at bounding box center [143, 33] width 5 height 9
radio input "true"
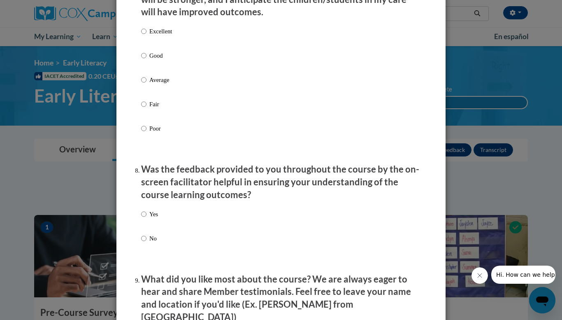
click at [161, 36] on p "Excellent" at bounding box center [160, 31] width 23 height 9
click at [147, 36] on input "Excellent" at bounding box center [143, 31] width 5 height 9
radio input "true"
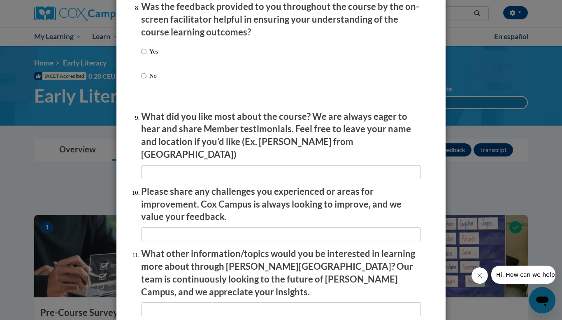
scroll to position [1296, 0]
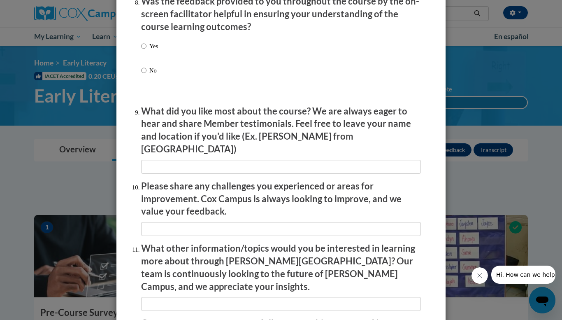
click at [161, 40] on li "Was the feedback provided to you throughout the course by the on-screen facilit…" at bounding box center [281, 46] width 280 height 103
click at [154, 51] on p "Yes" at bounding box center [153, 46] width 9 height 9
click at [147, 51] on input "Yes" at bounding box center [143, 46] width 5 height 9
radio input "true"
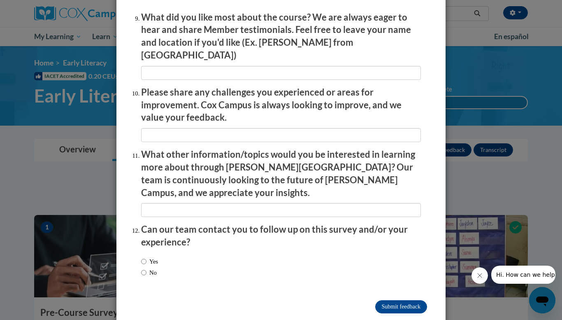
scroll to position [1391, 0]
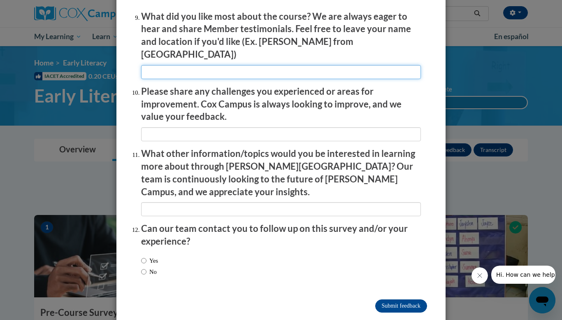
click at [157, 65] on input "textbox" at bounding box center [281, 72] width 280 height 14
type input "I liked the definition and examples."
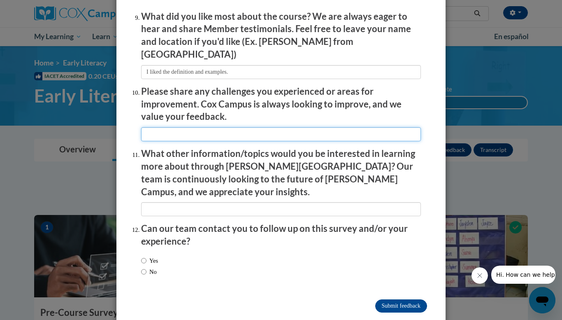
click at [161, 127] on input "textbox" at bounding box center [281, 134] width 280 height 14
type input "I struggled with the question type that had the drop downs."
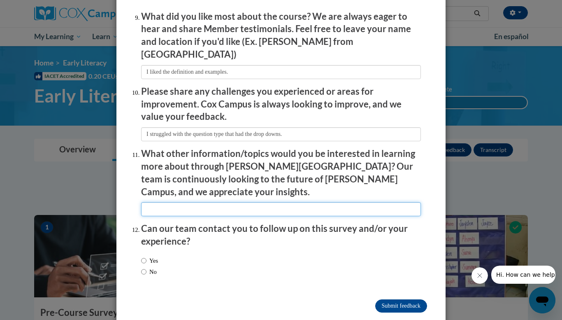
click at [208, 202] on input "textbox" at bounding box center [281, 209] width 280 height 14
type input "I don't have any ideas right now."
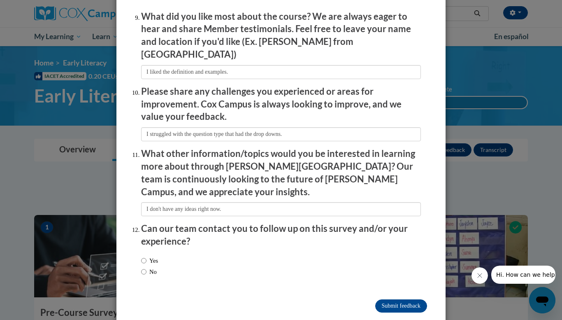
click at [157, 256] on label "Yes" at bounding box center [149, 260] width 17 height 9
click at [147, 256] on input "Yes" at bounding box center [143, 260] width 5 height 9
radio input "true"
click at [410, 299] on input "Submit feedback" at bounding box center [402, 305] width 52 height 13
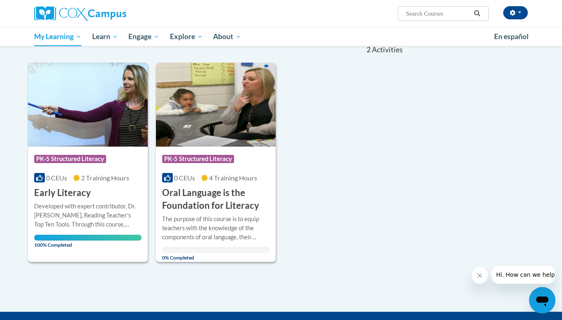
scroll to position [88, 0]
